Goal: Check status: Check status

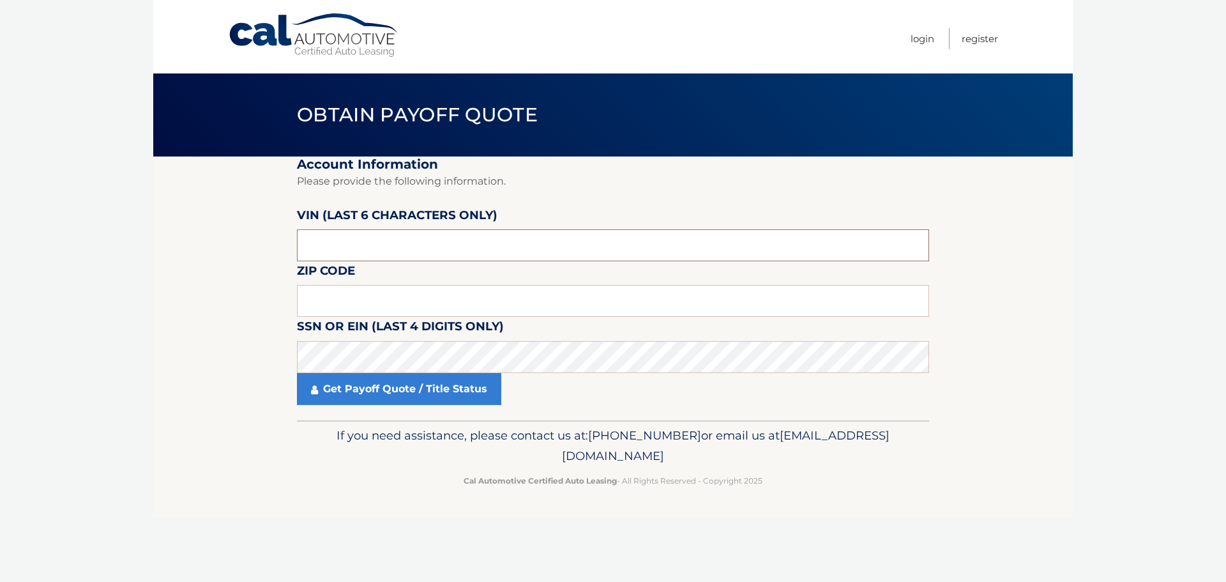
click at [360, 241] on input "text" at bounding box center [613, 245] width 632 height 32
click at [342, 298] on input "text" at bounding box center [613, 301] width 632 height 32
type input "19446"
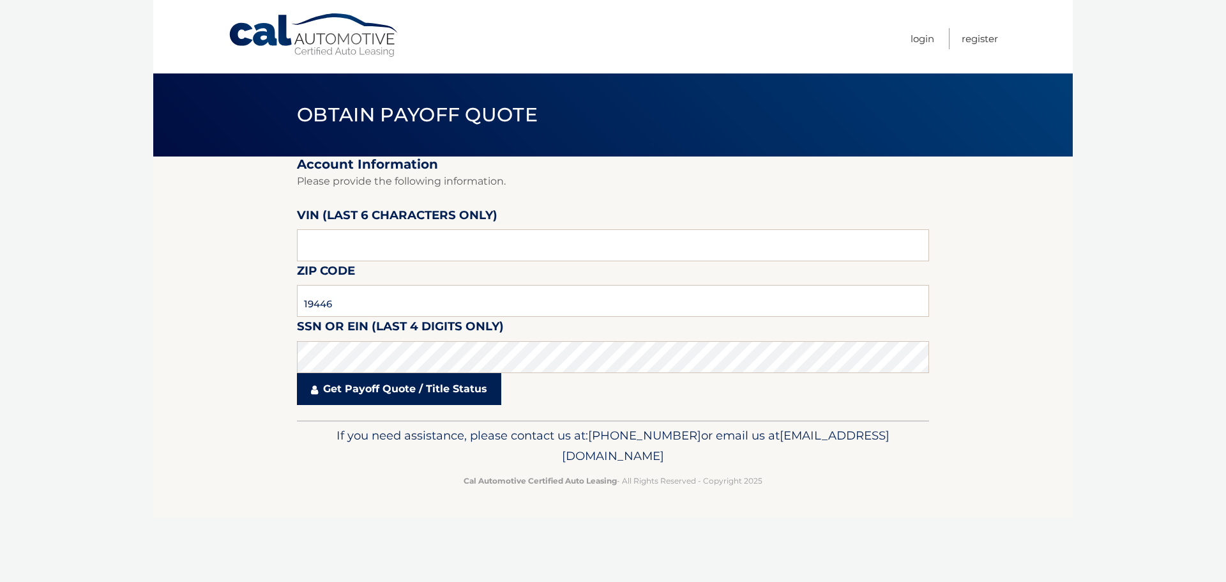
click at [448, 388] on link "Get Payoff Quote / Title Status" at bounding box center [399, 389] width 204 height 32
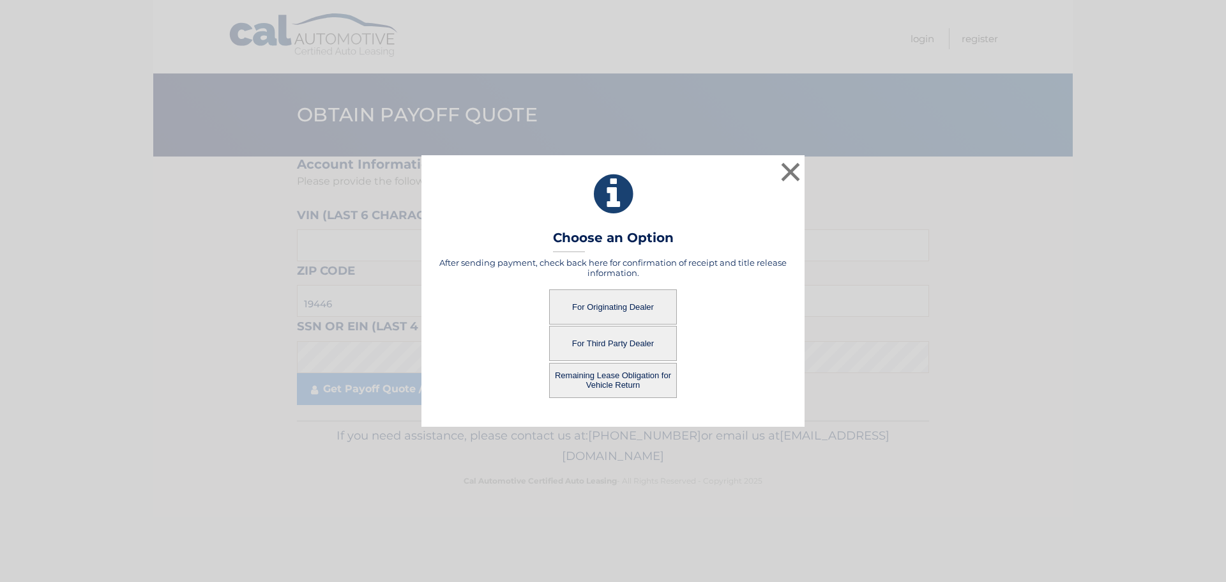
click at [611, 307] on button "For Originating Dealer" at bounding box center [613, 306] width 128 height 35
click at [623, 306] on button "For Originating Dealer" at bounding box center [613, 306] width 128 height 35
